Goal: Transaction & Acquisition: Download file/media

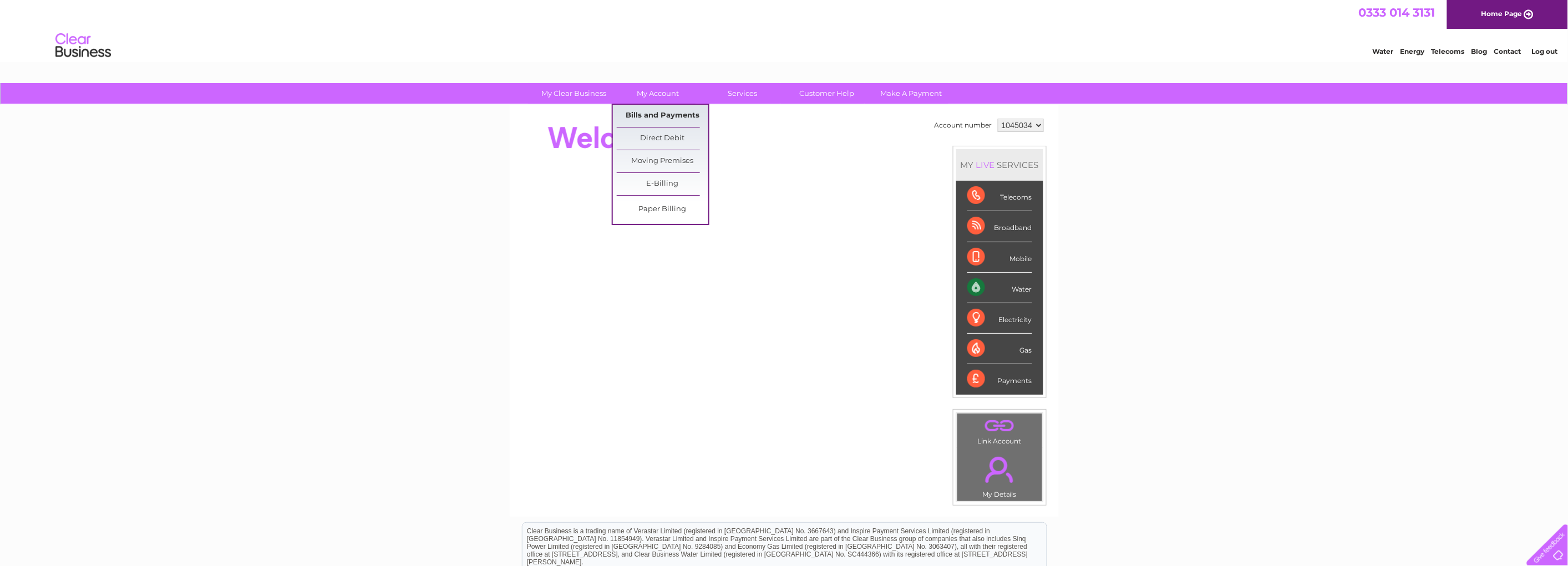
click at [667, 114] on link "Bills and Payments" at bounding box center [662, 116] width 91 height 22
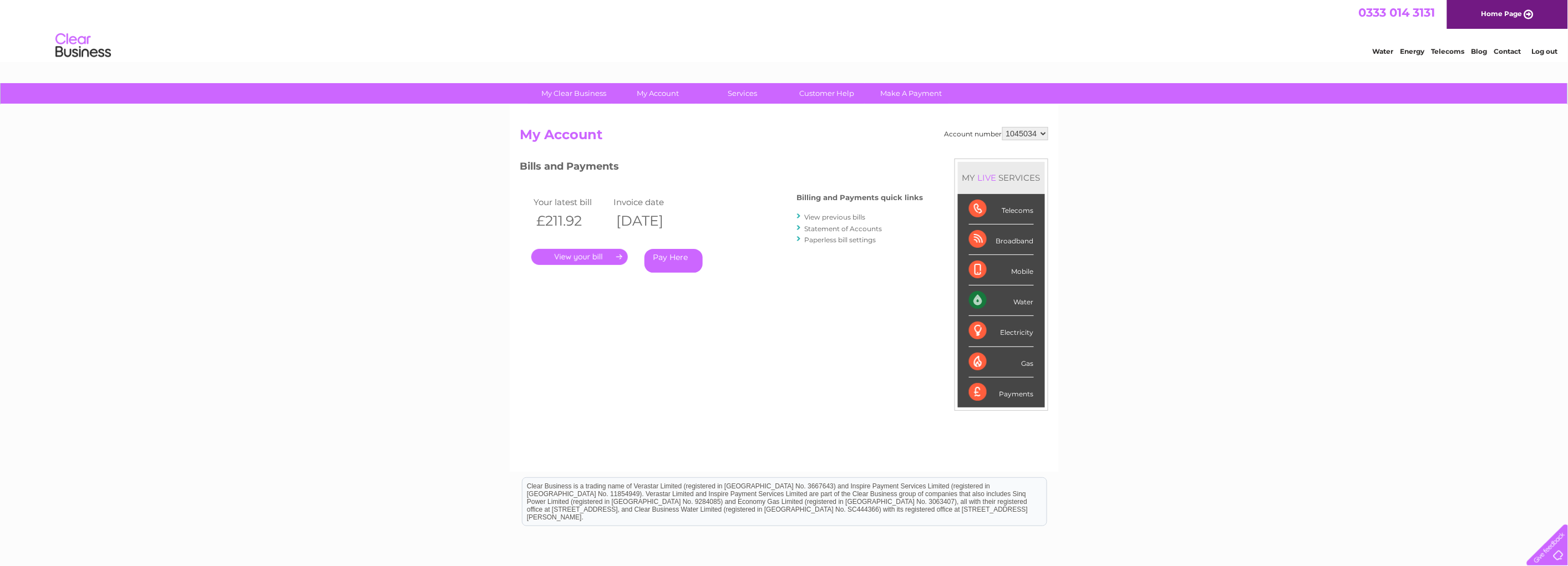
click at [850, 215] on link "View previous bills" at bounding box center [835, 217] width 61 height 9
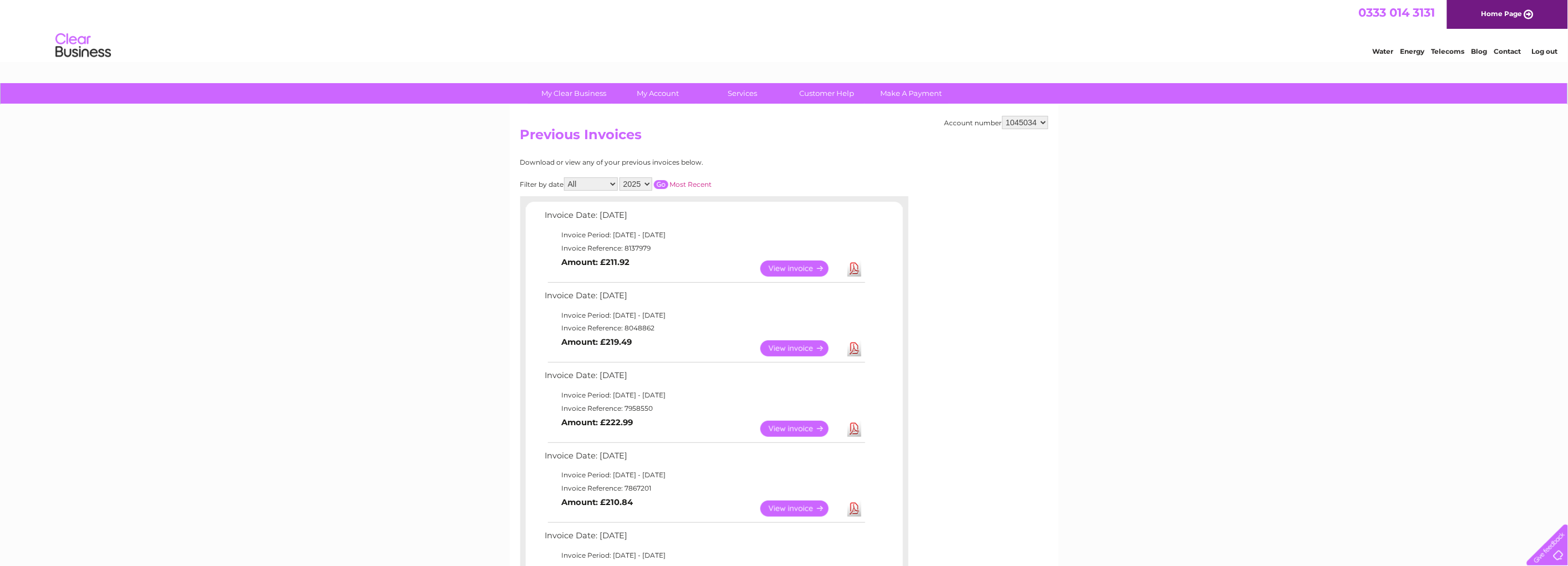
click at [852, 347] on link "Download" at bounding box center [854, 348] width 14 height 16
click at [853, 271] on link "Download" at bounding box center [854, 268] width 14 height 16
click at [853, 268] on link "Download" at bounding box center [854, 268] width 14 height 16
